Goal: Information Seeking & Learning: Understand process/instructions

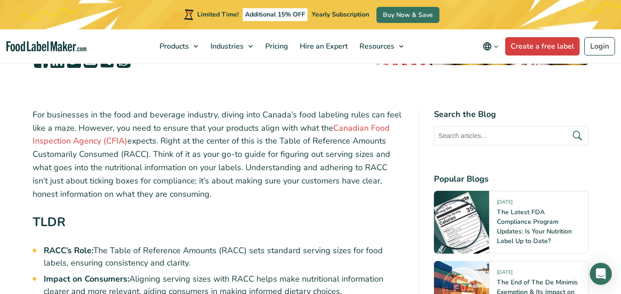
scroll to position [276, 0]
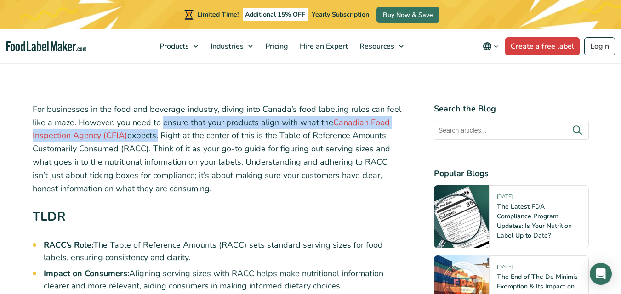
drag, startPoint x: 162, startPoint y: 123, endPoint x: 156, endPoint y: 135, distance: 12.9
click at [156, 135] on p "For businesses in the food and beverage industry, diving into Canada’s food lab…" at bounding box center [218, 149] width 371 height 93
copy p "ensure that your products align with what the Canadian Food Inspection Agency (…"
click at [182, 143] on p "For businesses in the food and beverage industry, diving into Canada’s food lab…" at bounding box center [218, 149] width 371 height 93
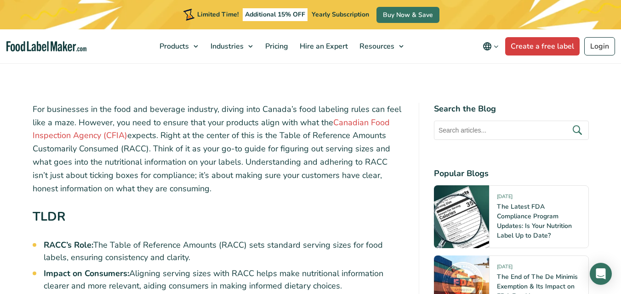
drag, startPoint x: 165, startPoint y: 137, endPoint x: 188, endPoint y: 186, distance: 54.1
click at [192, 188] on p "For businesses in the food and beverage industry, diving into Canada’s food lab…" at bounding box center [218, 149] width 371 height 93
copy p "Right at the center of this is the Table of Reference Amounts Customarily Consu…"
click at [246, 225] on h2 "TLDR" at bounding box center [218, 219] width 371 height 23
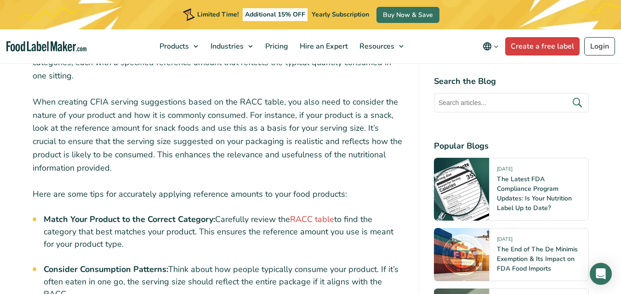
scroll to position [1516, 0]
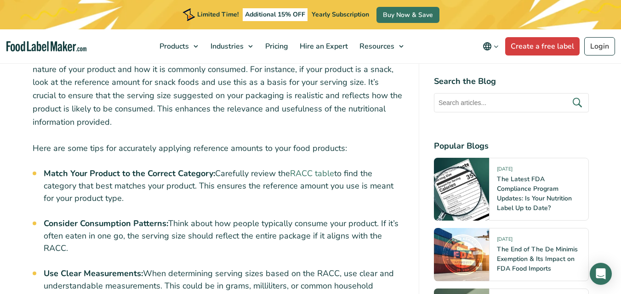
click at [314, 168] on link "RACC table" at bounding box center [312, 173] width 44 height 11
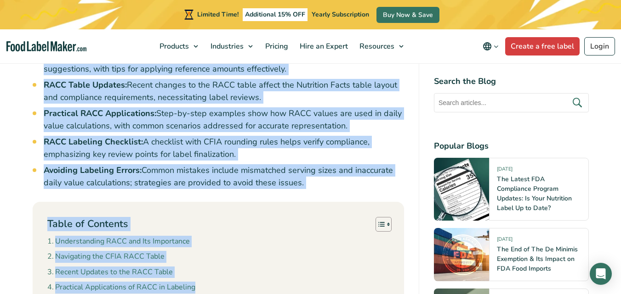
scroll to position [620, 0]
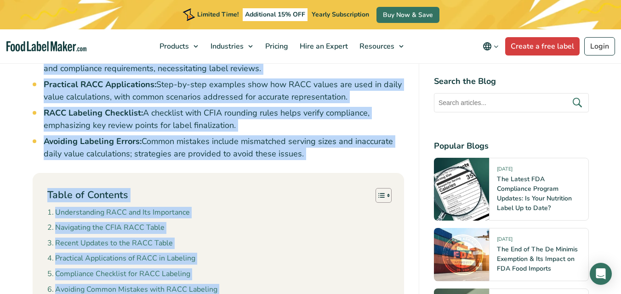
drag, startPoint x: 29, startPoint y: 152, endPoint x: 372, endPoint y: 152, distance: 342.2
click at [274, 142] on li "Avoiding Labeling Errors: Common mistakes include mismatched serving sizes and …" at bounding box center [224, 147] width 360 height 25
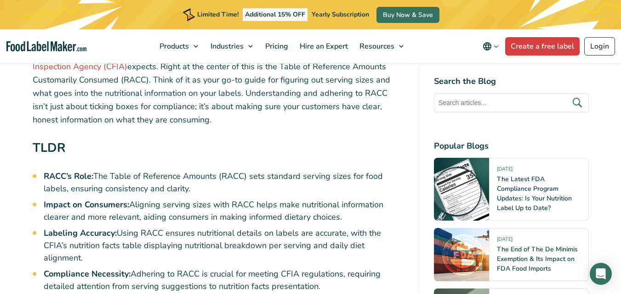
scroll to position [344, 0]
drag, startPoint x: 299, startPoint y: 141, endPoint x: 45, endPoint y: 174, distance: 256.1
copy ul "LORE’i Dolo: Sit Ametc ad Elitseddo Eiusmod (TEMP) inci utlabore etdolor magna …"
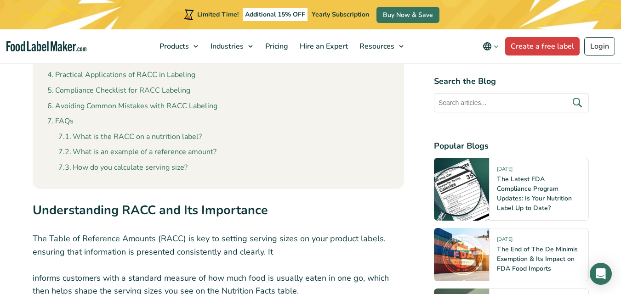
scroll to position [711, 0]
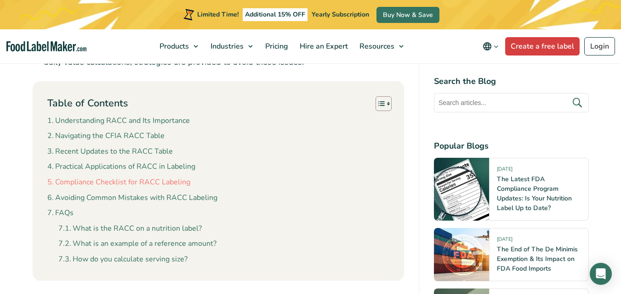
click at [184, 177] on link "Compliance Checklist for RACC Labeling" at bounding box center [118, 183] width 143 height 12
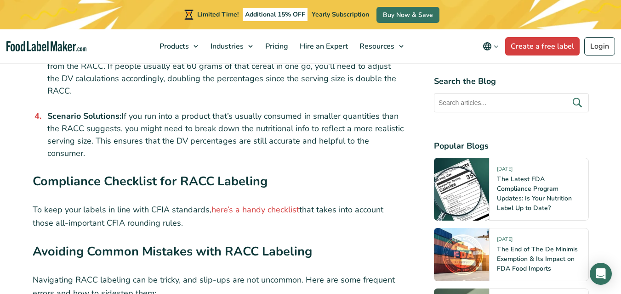
scroll to position [2426, 0]
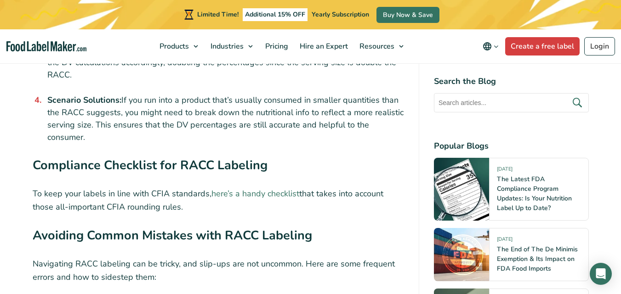
click at [236, 188] on link "here’s a handy checklist" at bounding box center [255, 193] width 88 height 11
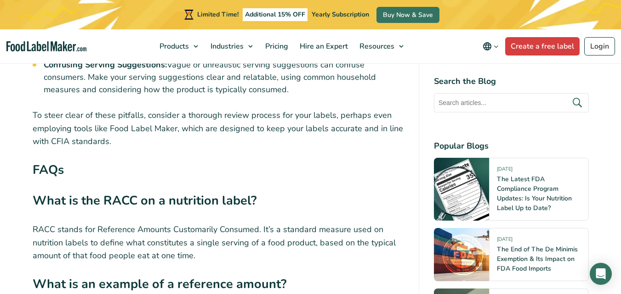
scroll to position [2840, 0]
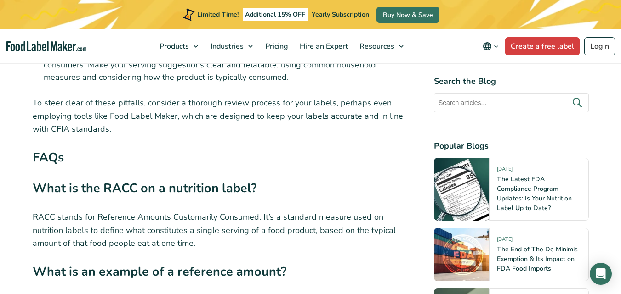
click at [17, 2] on div "Limited Time! Additional 15% OFF Yearly Subscription Buy Now & Save" at bounding box center [310, 14] width 621 height 29
